Goal: Task Accomplishment & Management: Use online tool/utility

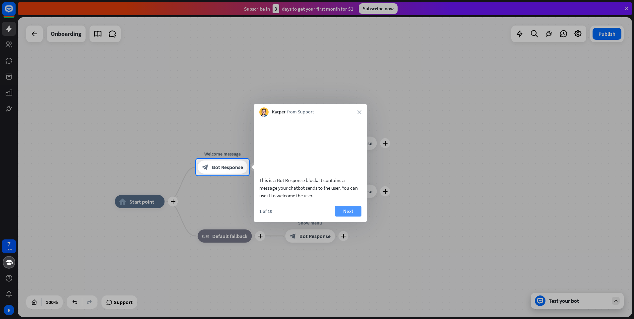
click at [349, 217] on button "Next" at bounding box center [348, 211] width 27 height 11
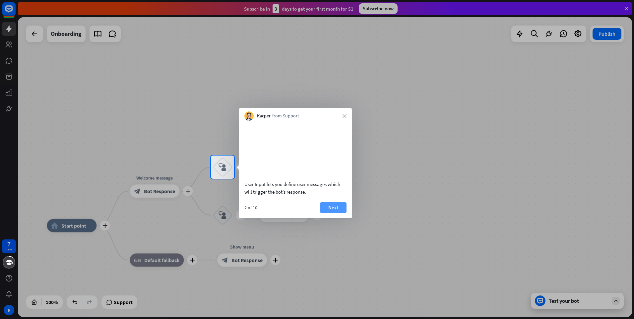
click at [336, 213] on button "Next" at bounding box center [333, 207] width 27 height 11
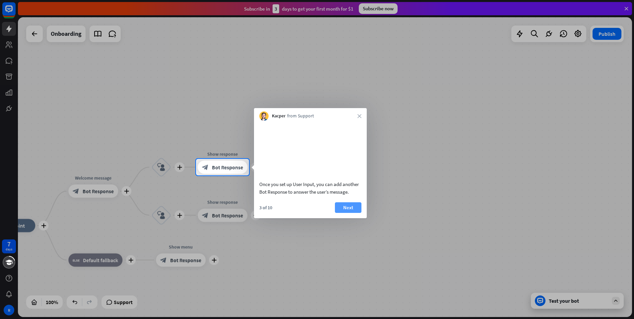
click at [345, 213] on button "Next" at bounding box center [348, 207] width 27 height 11
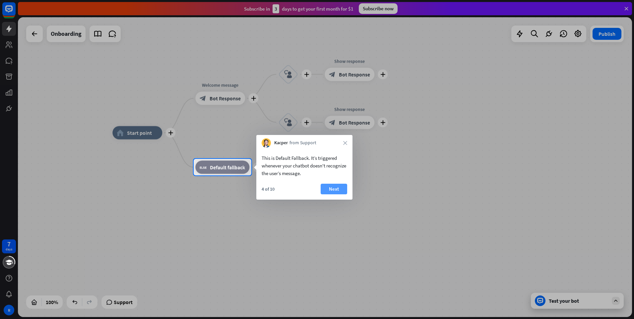
click at [332, 190] on button "Next" at bounding box center [334, 189] width 27 height 11
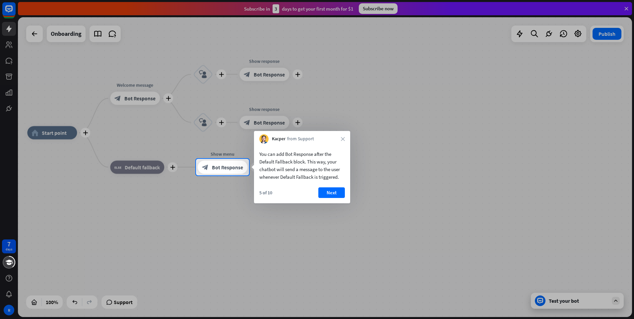
click at [333, 191] on button "Next" at bounding box center [331, 192] width 27 height 11
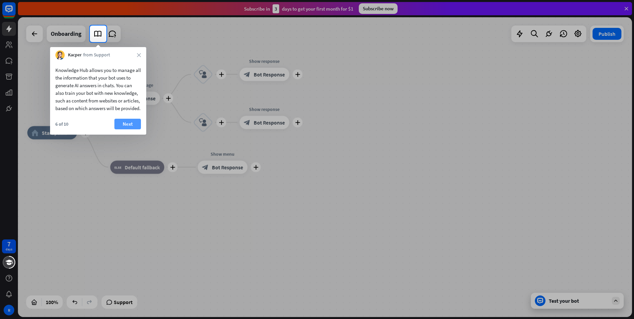
click at [134, 129] on button "Next" at bounding box center [127, 124] width 27 height 11
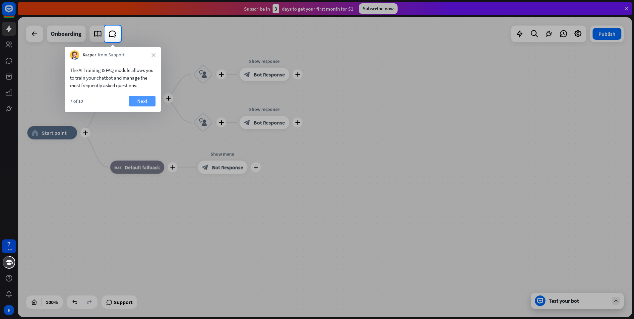
click at [137, 101] on button "Next" at bounding box center [142, 101] width 27 height 11
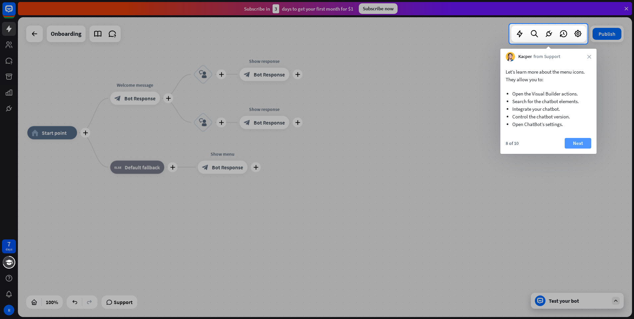
click at [572, 138] on button "Next" at bounding box center [578, 143] width 27 height 11
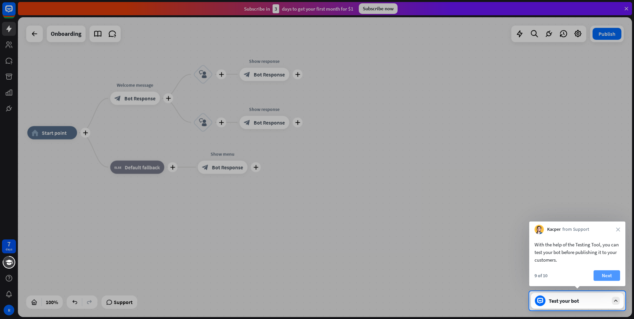
click at [609, 277] on button "Next" at bounding box center [607, 275] width 27 height 11
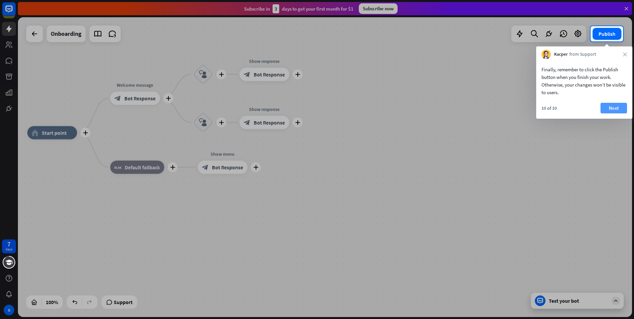
click at [610, 109] on button "Next" at bounding box center [613, 108] width 27 height 11
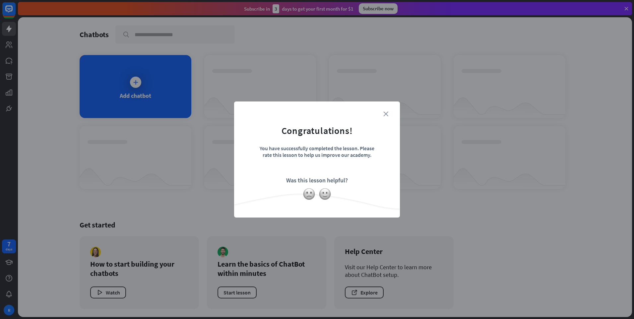
click at [388, 112] on icon "close" at bounding box center [385, 113] width 5 height 5
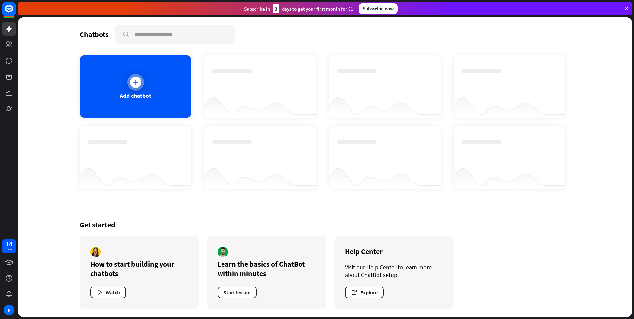
click at [135, 82] on icon at bounding box center [135, 82] width 7 height 7
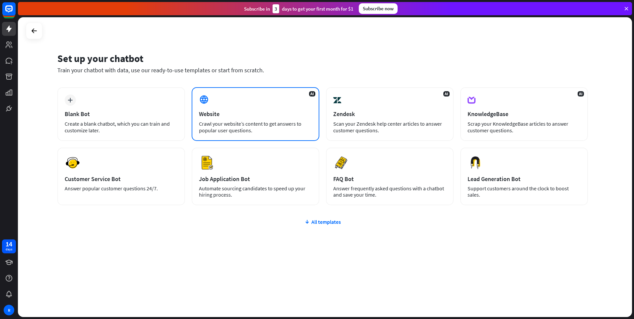
click at [249, 126] on div "Crawl your website’s content to get answers to popular user questions." at bounding box center [255, 126] width 113 height 13
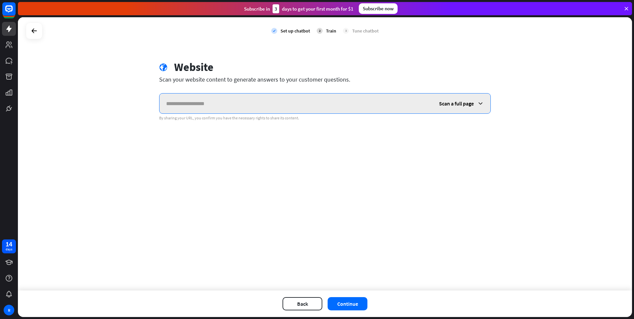
paste input "**********"
type input "**********"
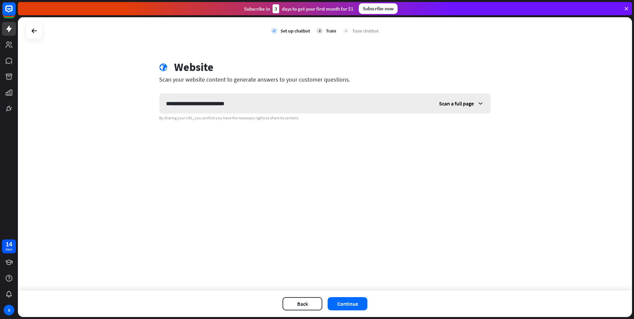
click at [483, 102] on icon at bounding box center [480, 103] width 7 height 7
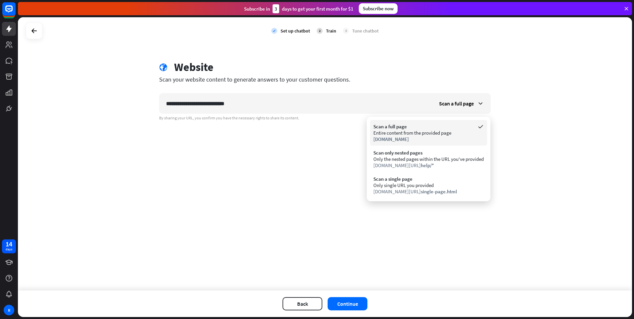
click at [420, 129] on div "Scan a full page" at bounding box center [428, 126] width 110 height 6
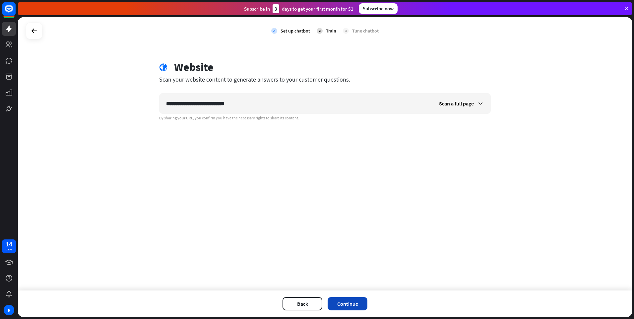
click at [347, 301] on button "Continue" at bounding box center [348, 303] width 40 height 13
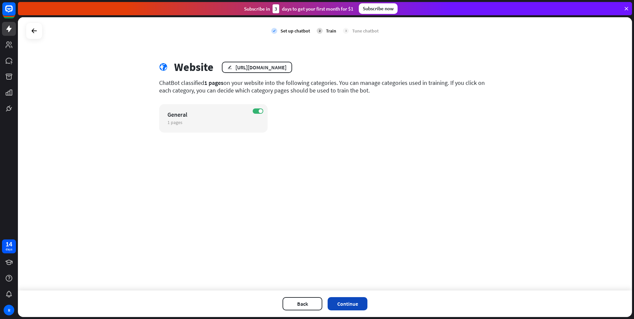
click at [357, 307] on button "Continue" at bounding box center [348, 303] width 40 height 13
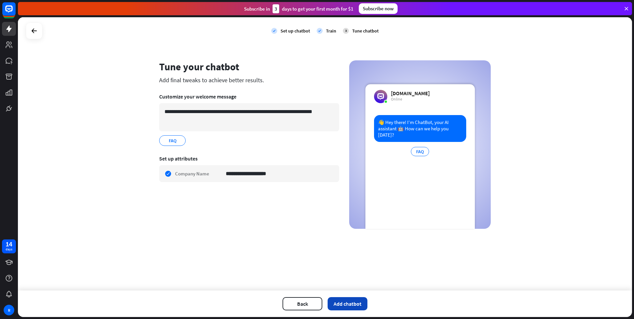
click at [349, 303] on button "Add chatbot" at bounding box center [348, 303] width 40 height 13
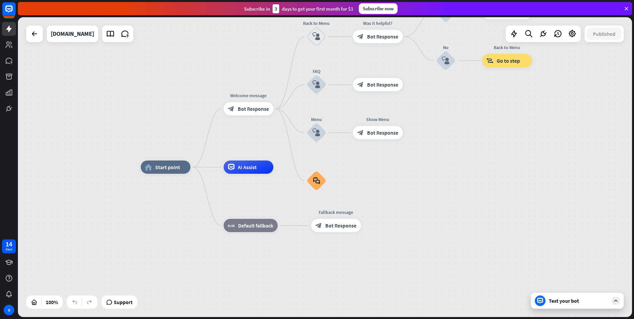
click at [555, 304] on div "Test your bot" at bounding box center [577, 301] width 93 height 16
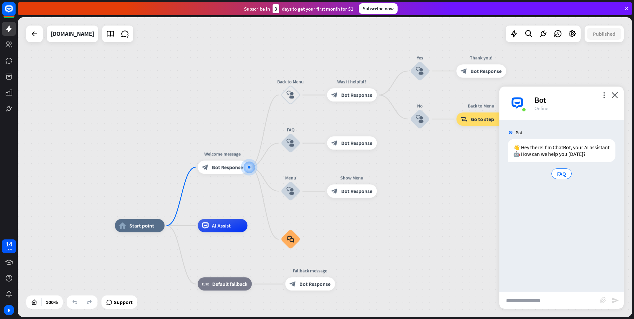
click at [541, 302] on input "text" at bounding box center [549, 300] width 100 height 17
type input "**"
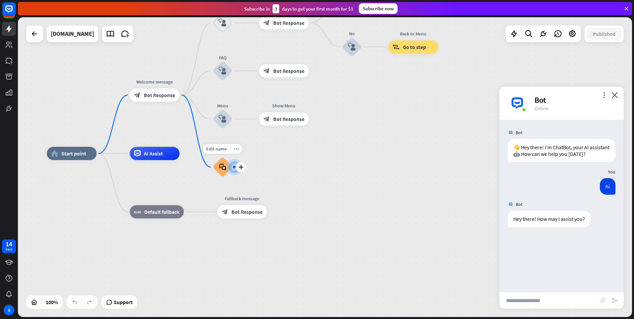
click at [223, 165] on icon "block_faq" at bounding box center [222, 166] width 7 height 7
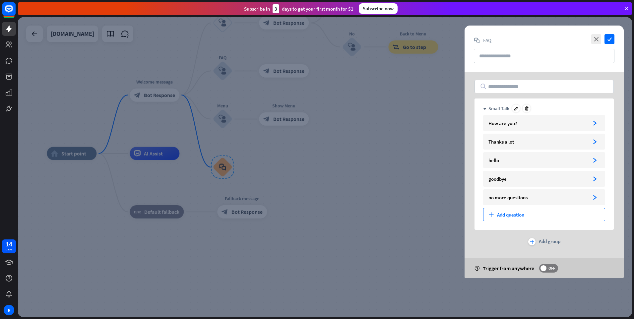
click at [513, 214] on div "plus Add question" at bounding box center [544, 214] width 122 height 13
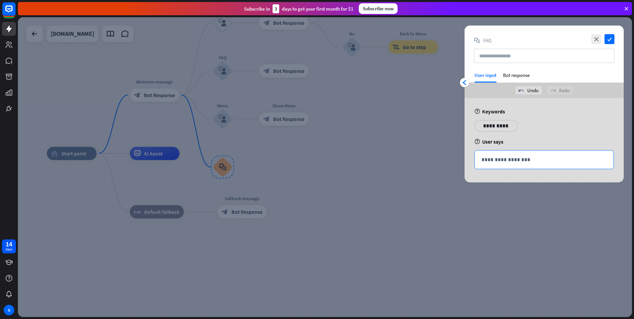
click at [490, 161] on p "**********" at bounding box center [543, 160] width 125 height 8
click at [595, 37] on icon "close" at bounding box center [596, 39] width 10 height 10
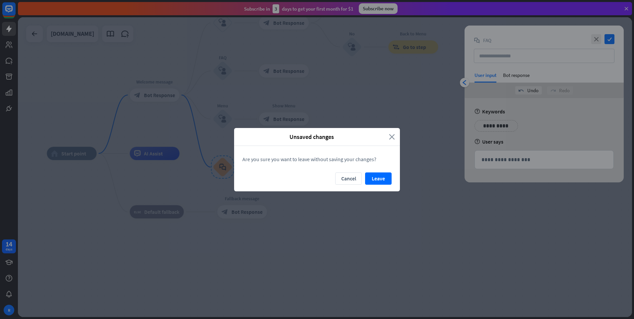
click at [393, 135] on icon "close" at bounding box center [392, 137] width 6 height 8
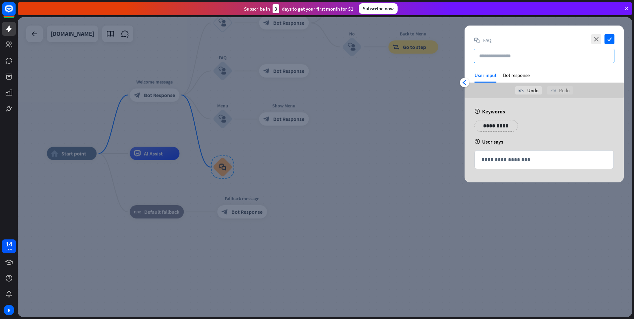
click at [524, 59] on input "text" at bounding box center [544, 56] width 141 height 14
click at [498, 158] on p "**********" at bounding box center [543, 160] width 125 height 8
click at [609, 39] on icon "check" at bounding box center [609, 39] width 10 height 10
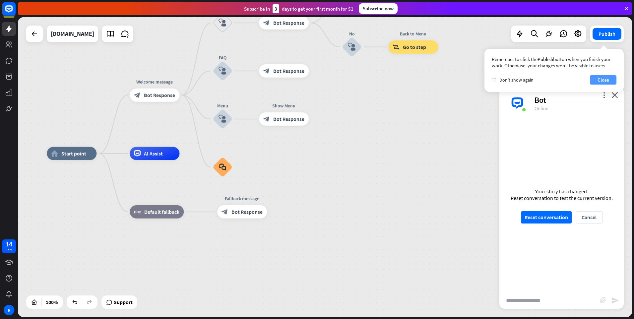
click at [600, 79] on button "Close" at bounding box center [603, 79] width 27 height 9
